Goal: Feedback & Contribution: Submit feedback/report problem

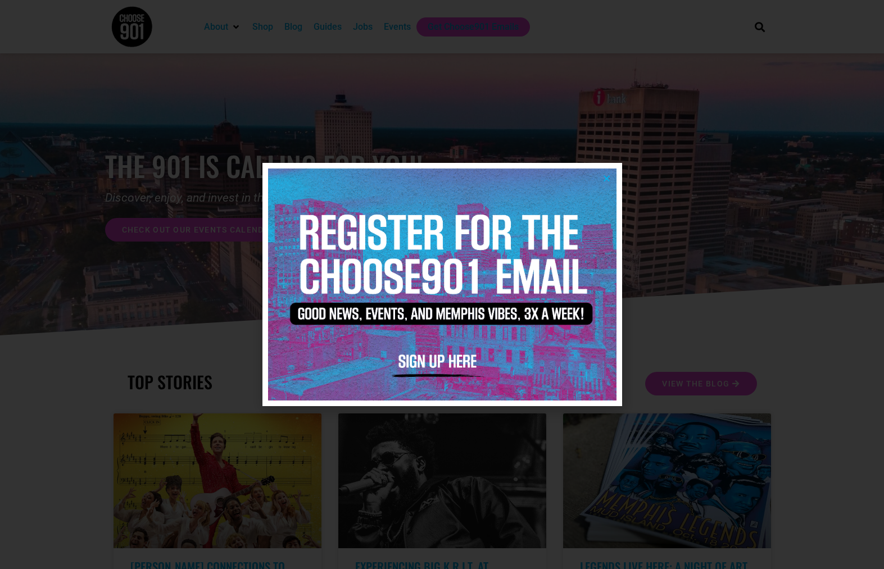
click at [727, 342] on div at bounding box center [442, 284] width 884 height 569
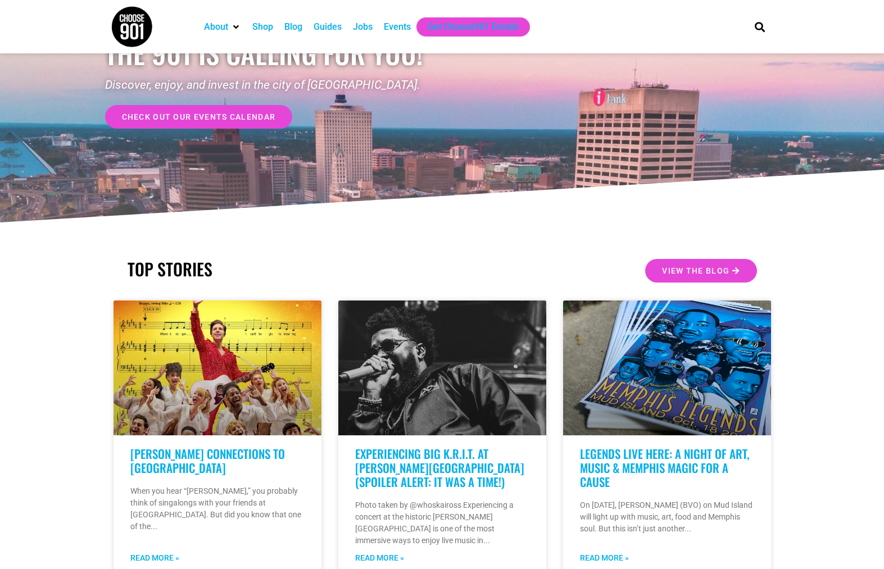
scroll to position [103, 0]
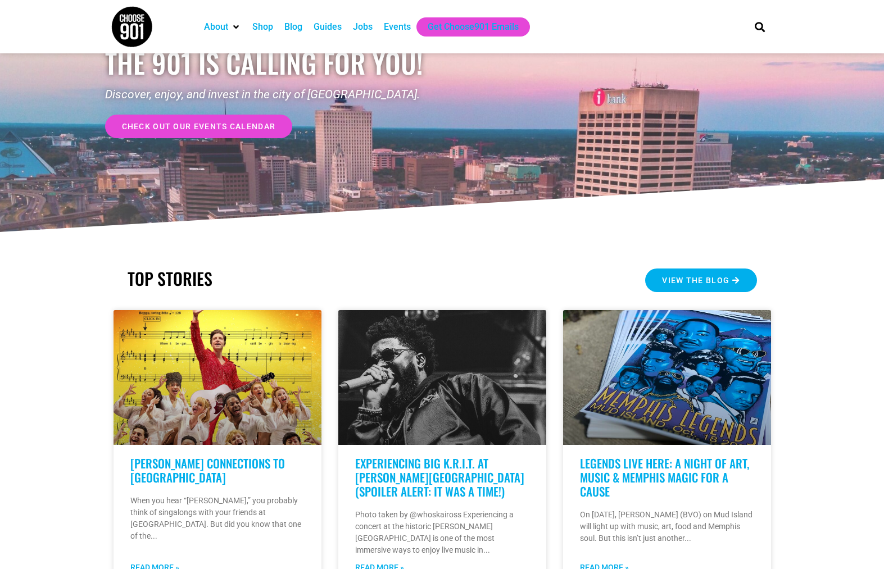
click at [687, 277] on span "View the Blog" at bounding box center [695, 281] width 67 height 8
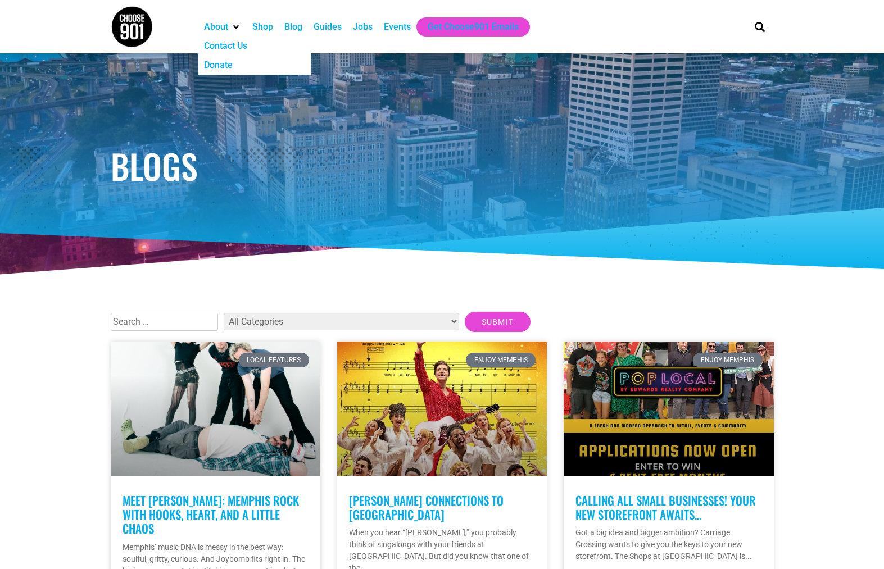
click at [220, 43] on div "Contact Us" at bounding box center [225, 45] width 43 height 13
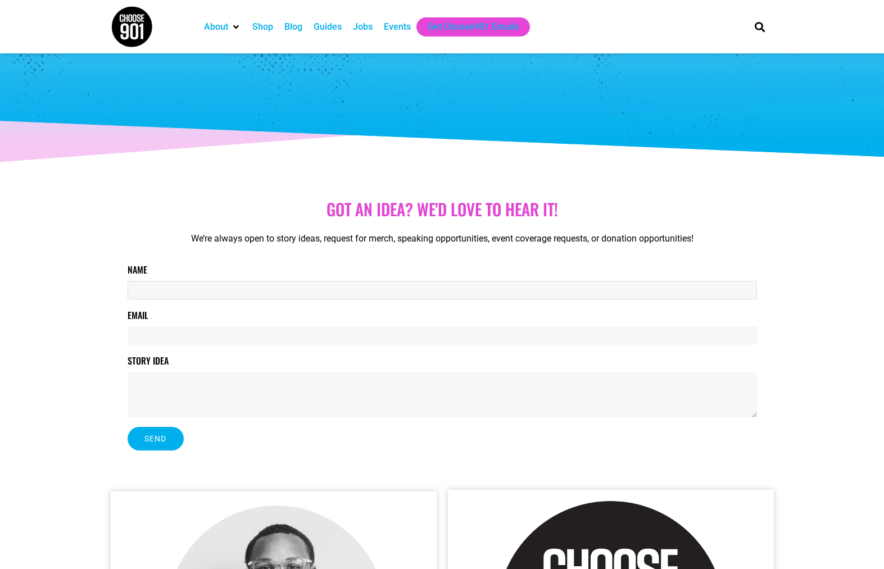
click at [159, 293] on input "Name" at bounding box center [443, 290] width 630 height 19
type input "Gillian Riley Lepisto"
type input "gillianlepisto@gmail.com"
click at [147, 384] on textarea "Story Idea" at bounding box center [443, 395] width 630 height 46
paste textarea "Hi WKNO, I wanted to share a new Midtown wellness offering that will be of inte…"
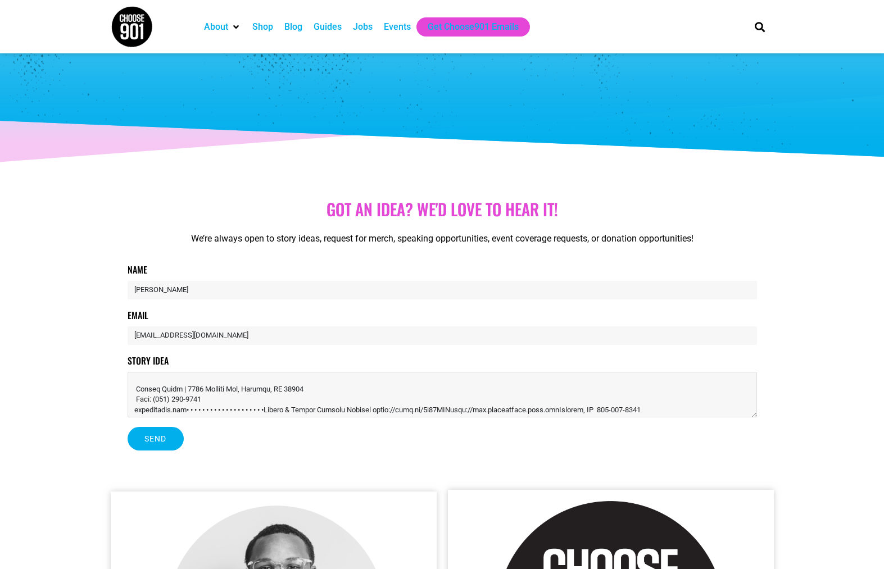
scroll to position [133, 0]
drag, startPoint x: 190, startPoint y: 413, endPoint x: 715, endPoint y: 413, distance: 525.0
click at [714, 413] on textarea "Story Idea" at bounding box center [443, 395] width 630 height 46
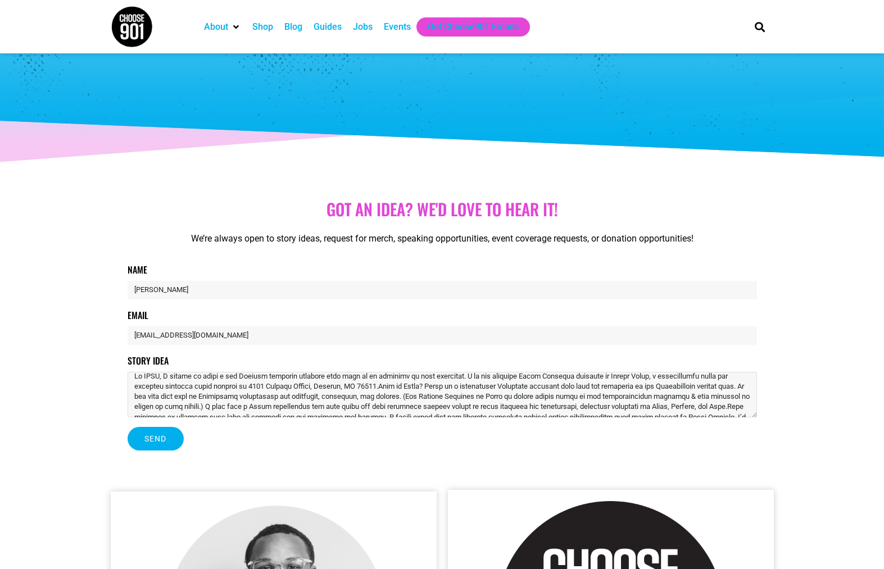
scroll to position [0, 0]
drag, startPoint x: 169, startPoint y: 380, endPoint x: 128, endPoint y: 378, distance: 41.1
click at [128, 378] on textarea "Story Idea" at bounding box center [443, 395] width 630 height 46
drag, startPoint x: 436, startPoint y: 381, endPoint x: 409, endPoint y: 380, distance: 27.0
click at [409, 380] on textarea "Story Idea" at bounding box center [443, 395] width 630 height 46
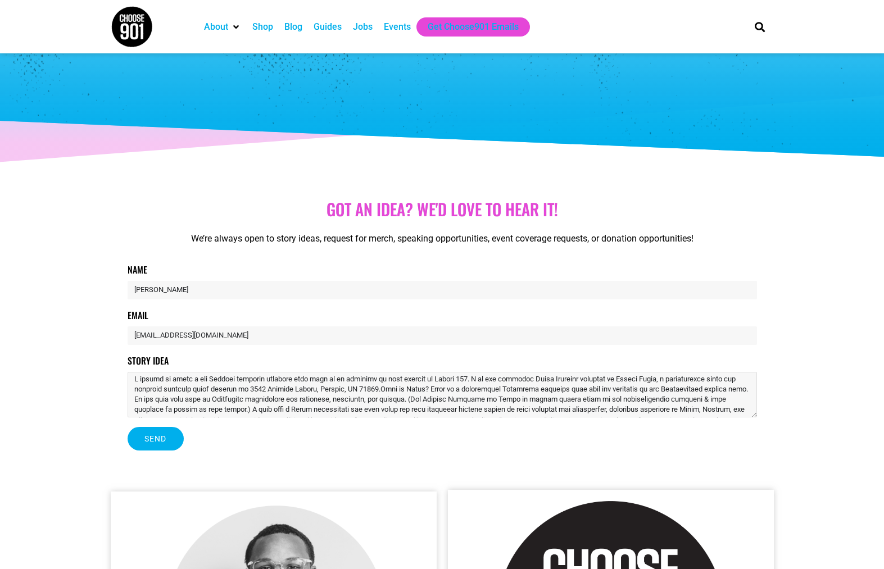
click at [482, 391] on textarea "Story Idea" at bounding box center [443, 395] width 630 height 46
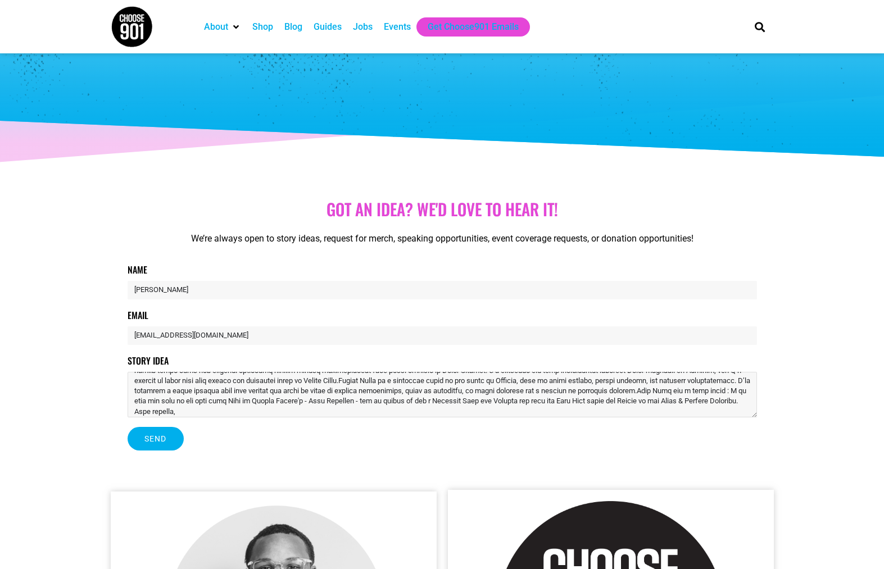
scroll to position [80, 0]
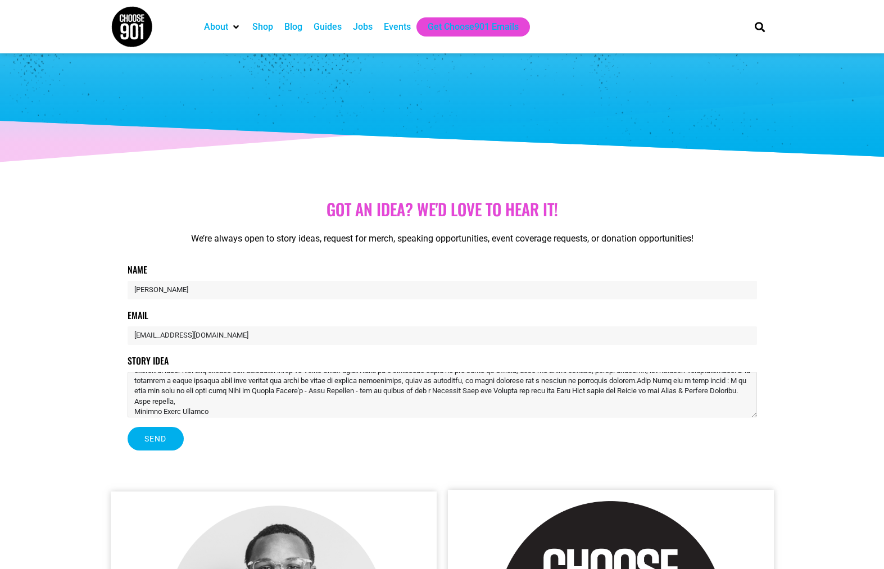
click at [420, 393] on textarea "Story Idea" at bounding box center [443, 395] width 630 height 46
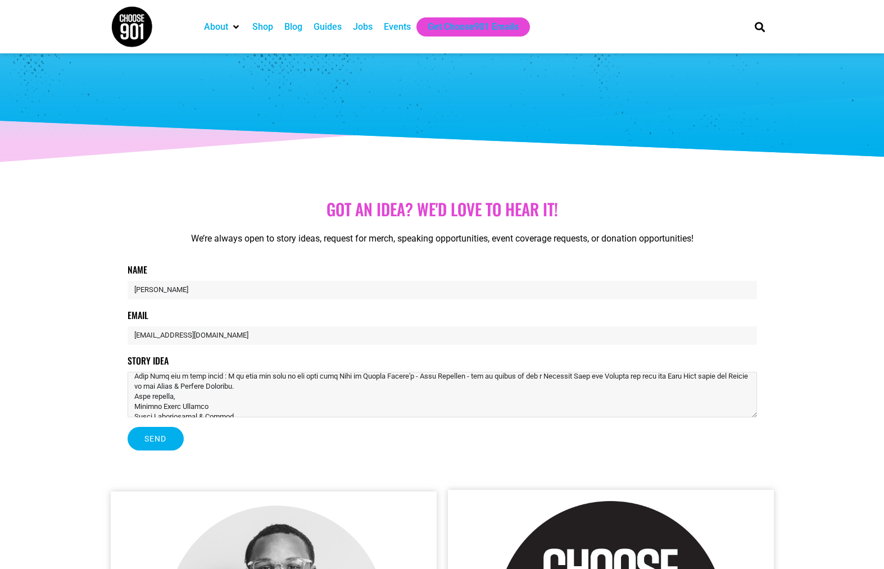
scroll to position [115, 0]
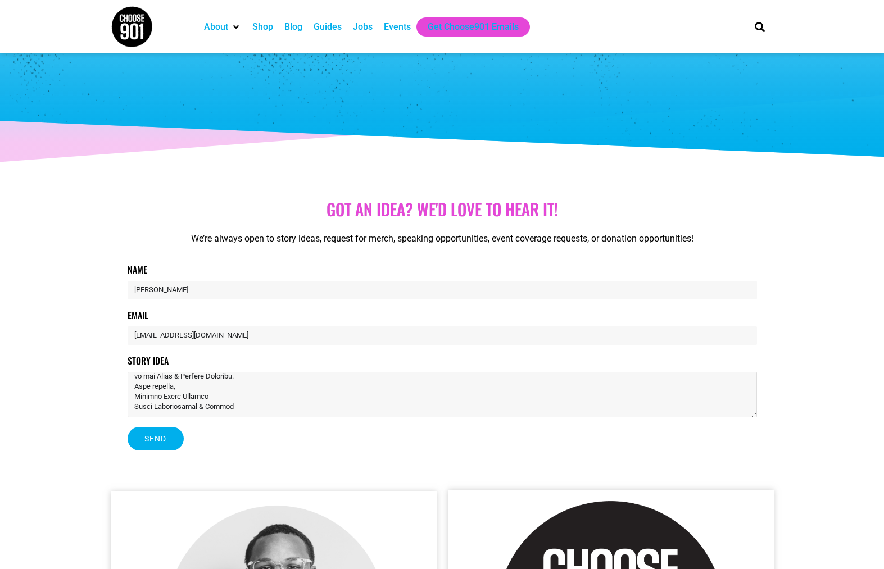
click at [317, 389] on textarea "Story Idea" at bounding box center [443, 395] width 630 height 46
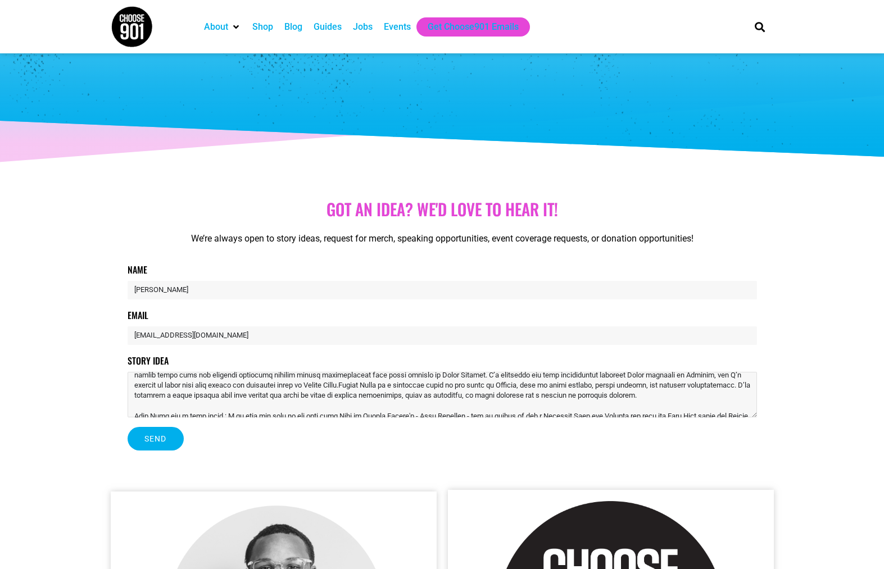
scroll to position [67, 0]
drag, startPoint x: 463, startPoint y: 394, endPoint x: 633, endPoint y: 396, distance: 170.3
click at [633, 396] on textarea "Story Idea" at bounding box center [443, 395] width 630 height 46
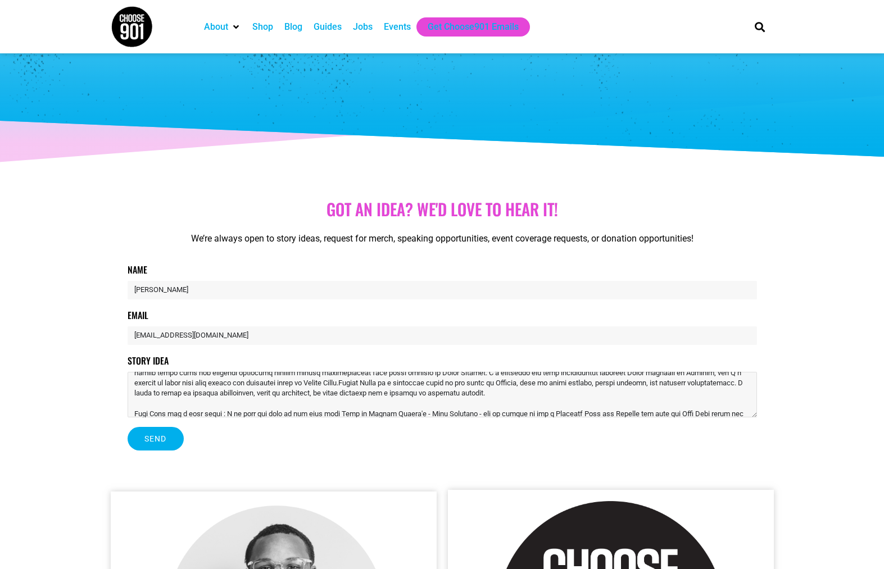
click at [347, 389] on textarea "Story Idea" at bounding box center [443, 395] width 630 height 46
type textarea "I wanted to share a new Midtown wellness offering that will be of interest to y…"
click at [161, 438] on span "Send" at bounding box center [155, 439] width 22 height 8
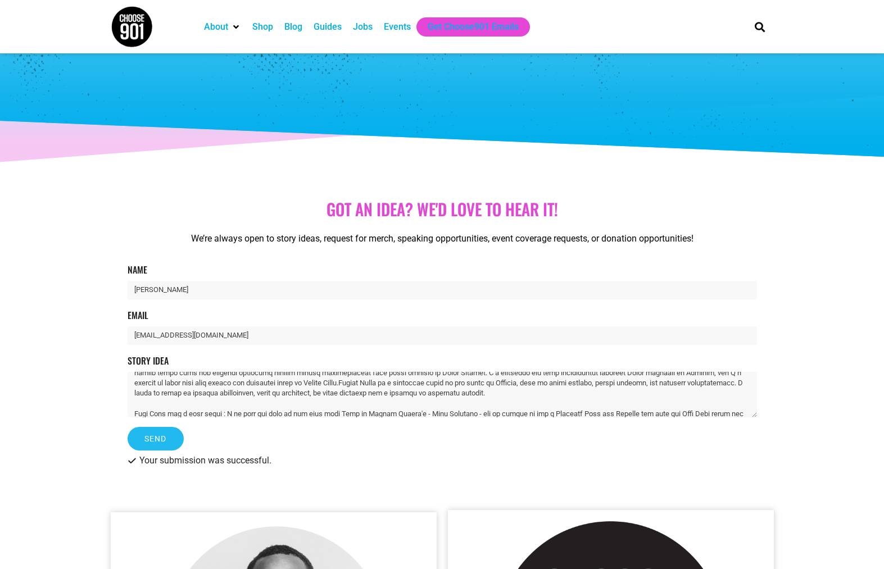
scroll to position [0, 0]
